Goal: Check status

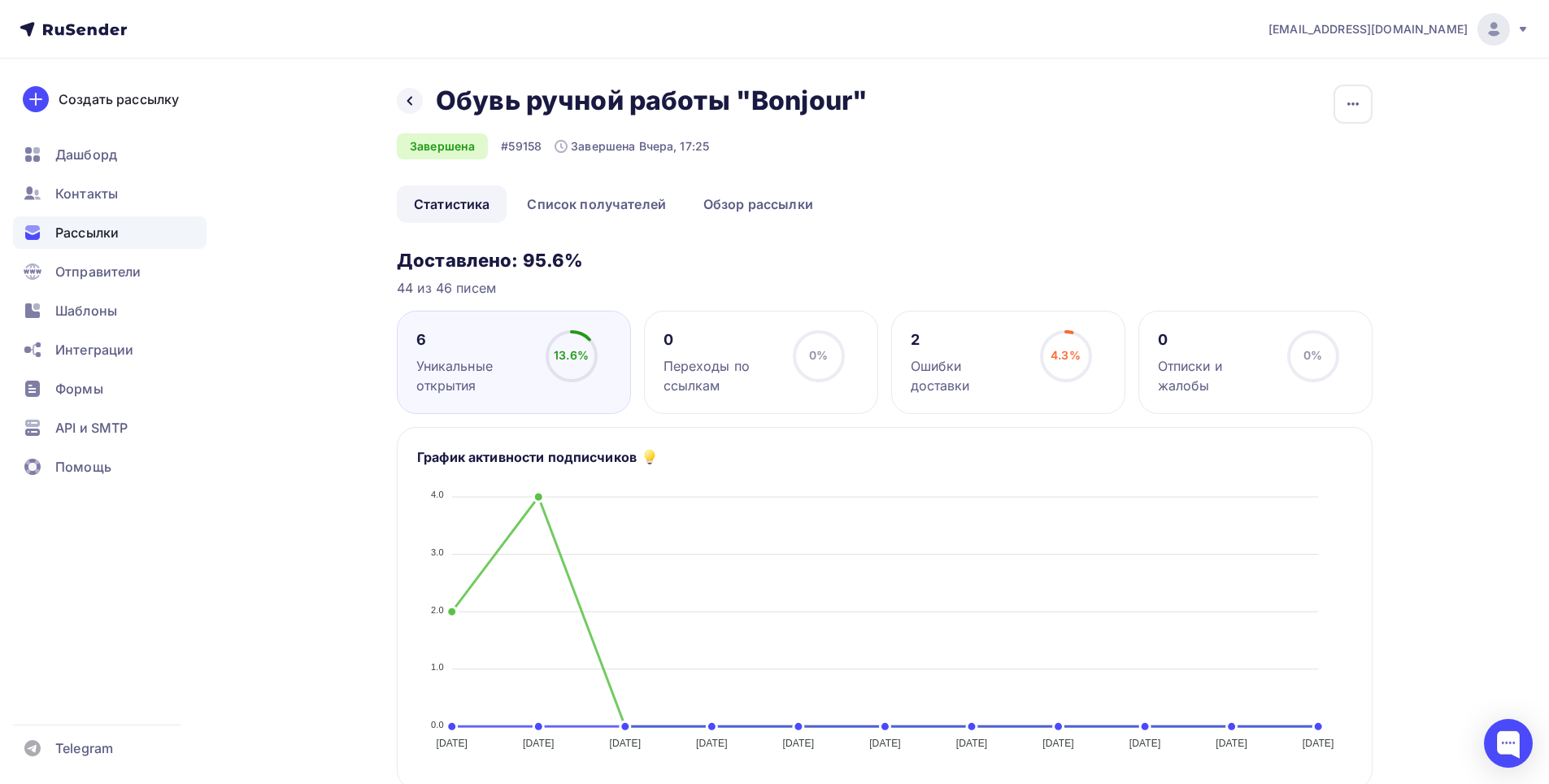
drag, startPoint x: 476, startPoint y: 464, endPoint x: 490, endPoint y: 431, distance: 35.8
click at [478, 438] on div "График активности подписчиков 12.09.2025 12.09.2025 13.09.2025 13.09.2025 14.09…" at bounding box center [885, 608] width 976 height 363
drag, startPoint x: 490, startPoint y: 431, endPoint x: 131, endPoint y: 502, distance: 366.0
click at [440, 512] on div "График активности подписчиков 12.09.2025 12.09.2025 13.09.2025 13.09.2025 14.09…" at bounding box center [885, 608] width 976 height 363
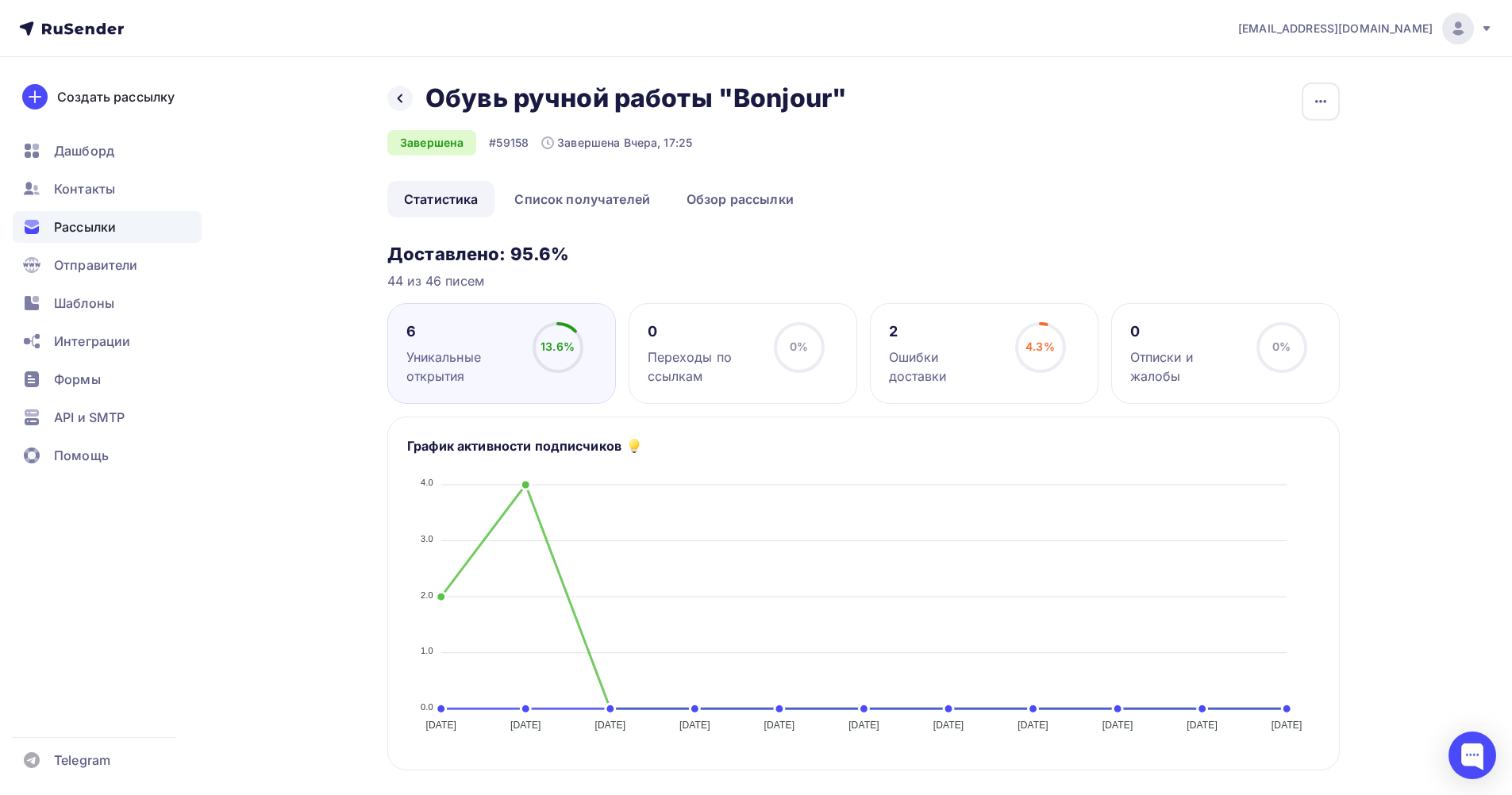
click at [1440, 233] on div "kamil9010@gmail.com Аккаунт Тарифы Выйти Создать рассылку Дашборд Контакты Расс…" at bounding box center [756, 761] width 1512 height 1522
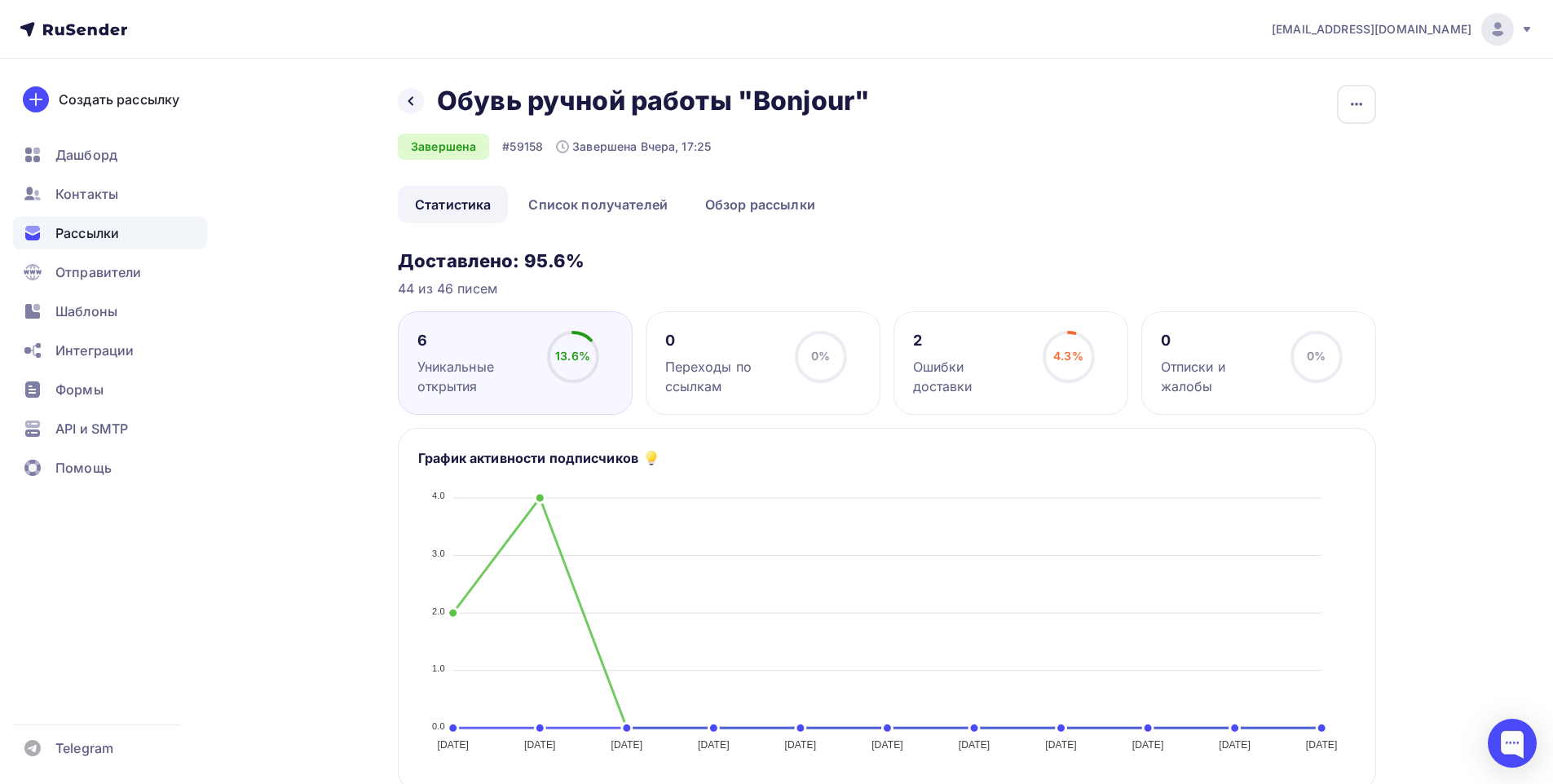
click at [1475, 237] on div "kamil9010@gmail.com Аккаунт Тарифы Выйти Создать рассылку Дашборд Контакты Расс…" at bounding box center [776, 781] width 1553 height 1563
